Goal: Find specific page/section: Find specific page/section

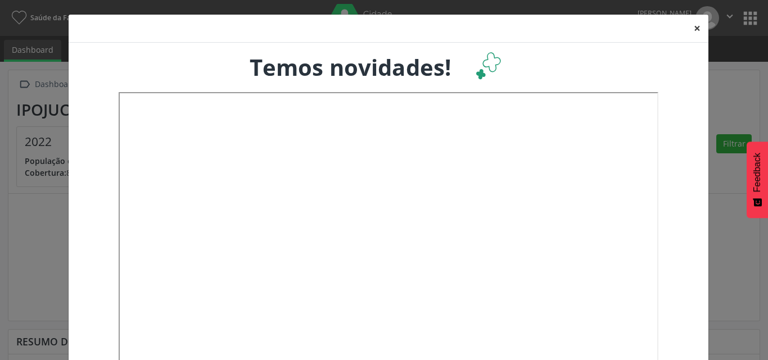
click at [693, 35] on button "×" at bounding box center [697, 29] width 22 height 28
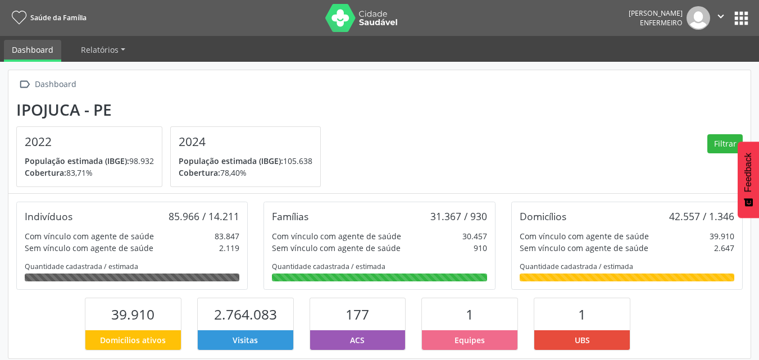
scroll to position [187, 248]
click at [120, 49] on link "Relatórios" at bounding box center [103, 50] width 60 height 20
click at [261, 97] on div " Dashboard Ipojuca - PE 2022 População estimada (IBGE): 98.932 Cobertura: 83,7…" at bounding box center [379, 132] width 743 height 124
click at [30, 21] on link "Saúde da Família" at bounding box center [47, 17] width 79 height 19
click at [22, 52] on link "Dashboard" at bounding box center [32, 51] width 57 height 22
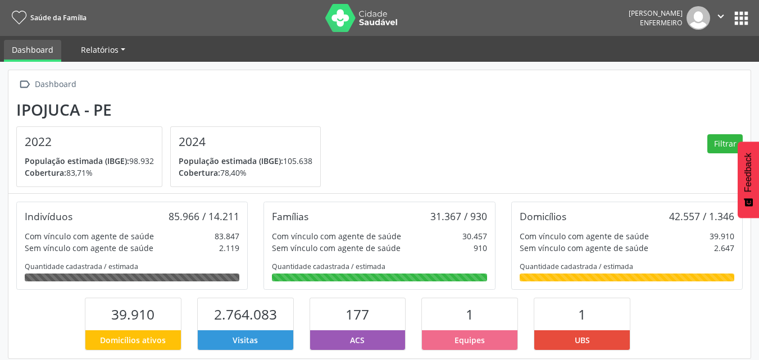
click at [121, 53] on link "Relatórios" at bounding box center [103, 50] width 60 height 20
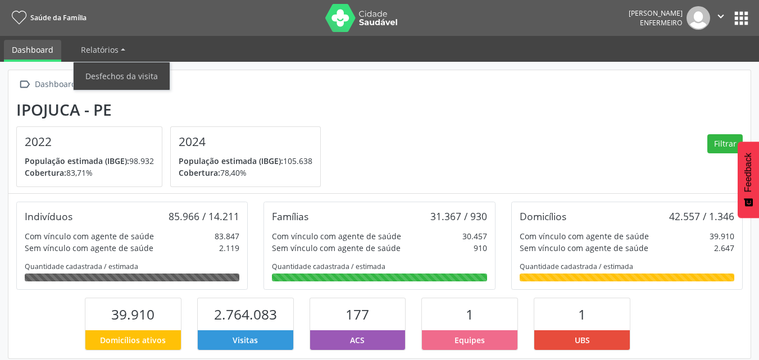
drag, startPoint x: 479, startPoint y: 114, endPoint x: 656, endPoint y: 114, distance: 176.5
click at [656, 114] on section "Ipojuca - PE 2022 População estimada (IBGE): 98.932 [GEOGRAPHIC_DATA]: 83,71% 2…" at bounding box center [379, 144] width 727 height 87
click at [744, 21] on button "apps" at bounding box center [742, 18] width 20 height 20
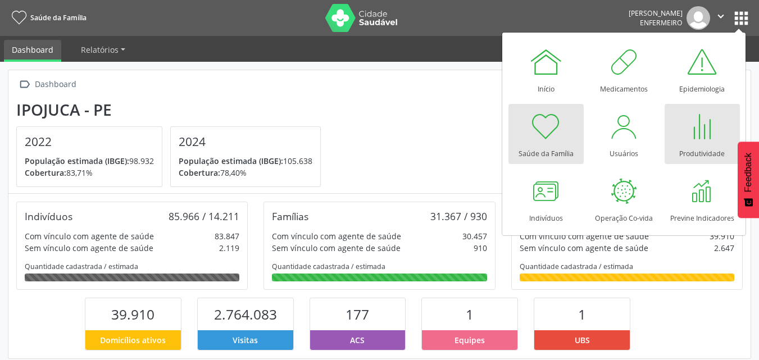
click at [703, 134] on div at bounding box center [703, 127] width 34 height 34
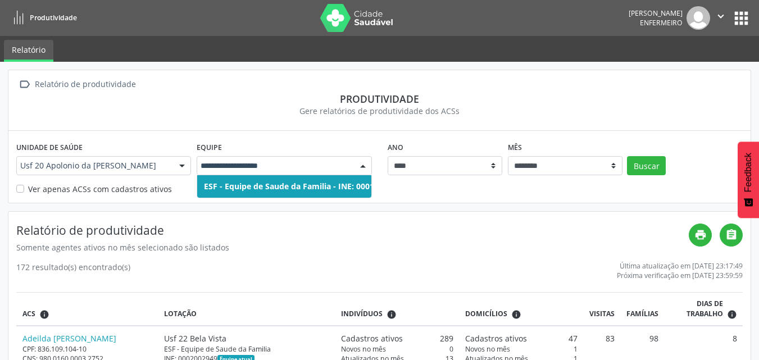
click at [364, 168] on div at bounding box center [363, 166] width 17 height 19
click at [292, 183] on span "ESF - Equipe de Saude da Familia - INE: 0001672746" at bounding box center [302, 186] width 197 height 11
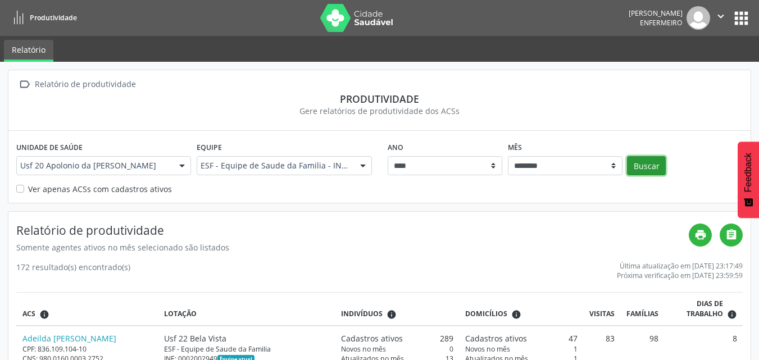
click at [640, 166] on button "Buscar" at bounding box center [646, 165] width 39 height 19
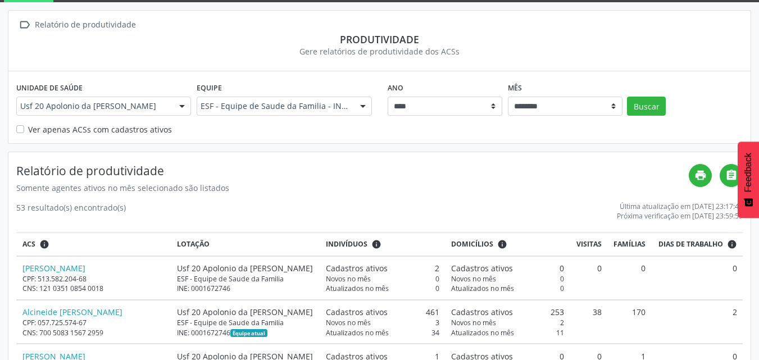
scroll to position [67, 0]
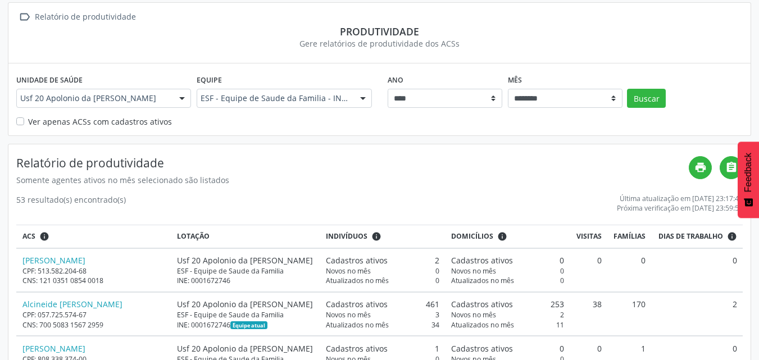
click at [28, 122] on label "Ver apenas ACSs com cadastros ativos" at bounding box center [100, 122] width 144 height 12
click at [646, 98] on button "Buscar" at bounding box center [646, 98] width 39 height 19
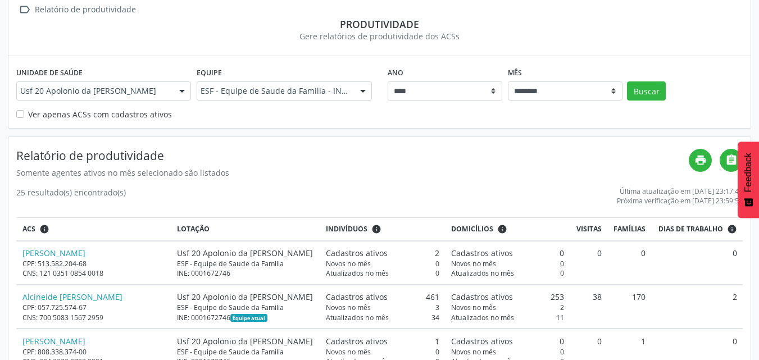
scroll to position [0, 0]
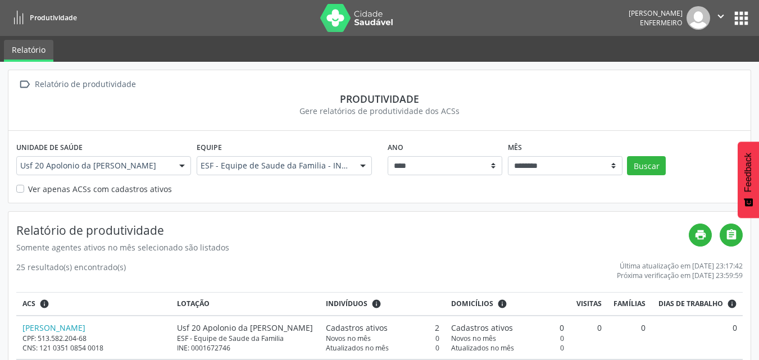
click at [744, 14] on button "apps" at bounding box center [742, 18] width 20 height 20
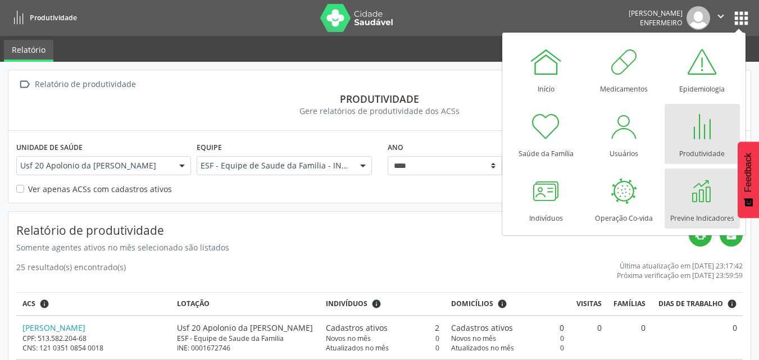
click at [694, 203] on div at bounding box center [703, 191] width 34 height 34
